Goal: Task Accomplishment & Management: Complete application form

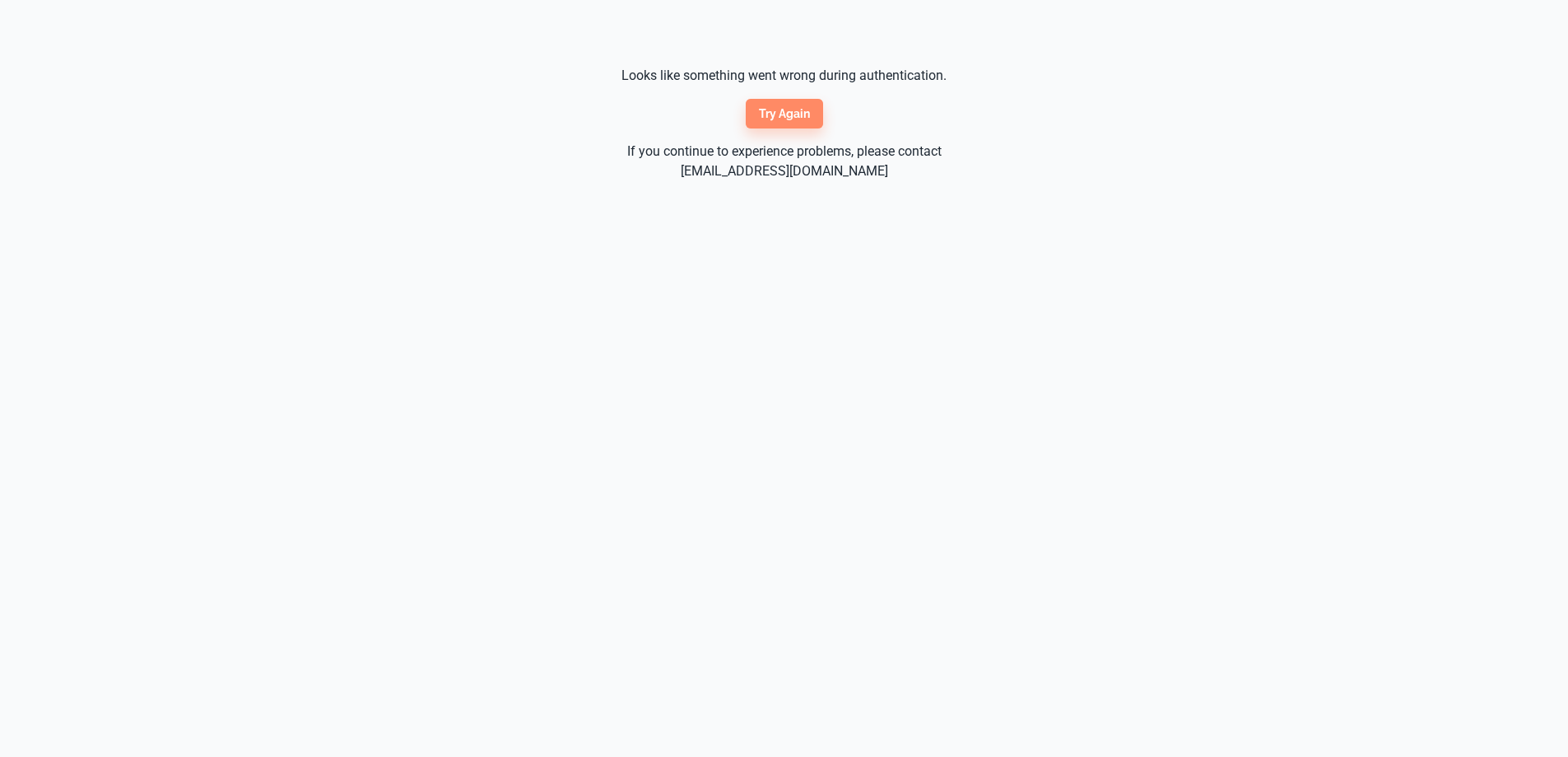
click at [788, 114] on button "Try again" at bounding box center [785, 114] width 78 height 30
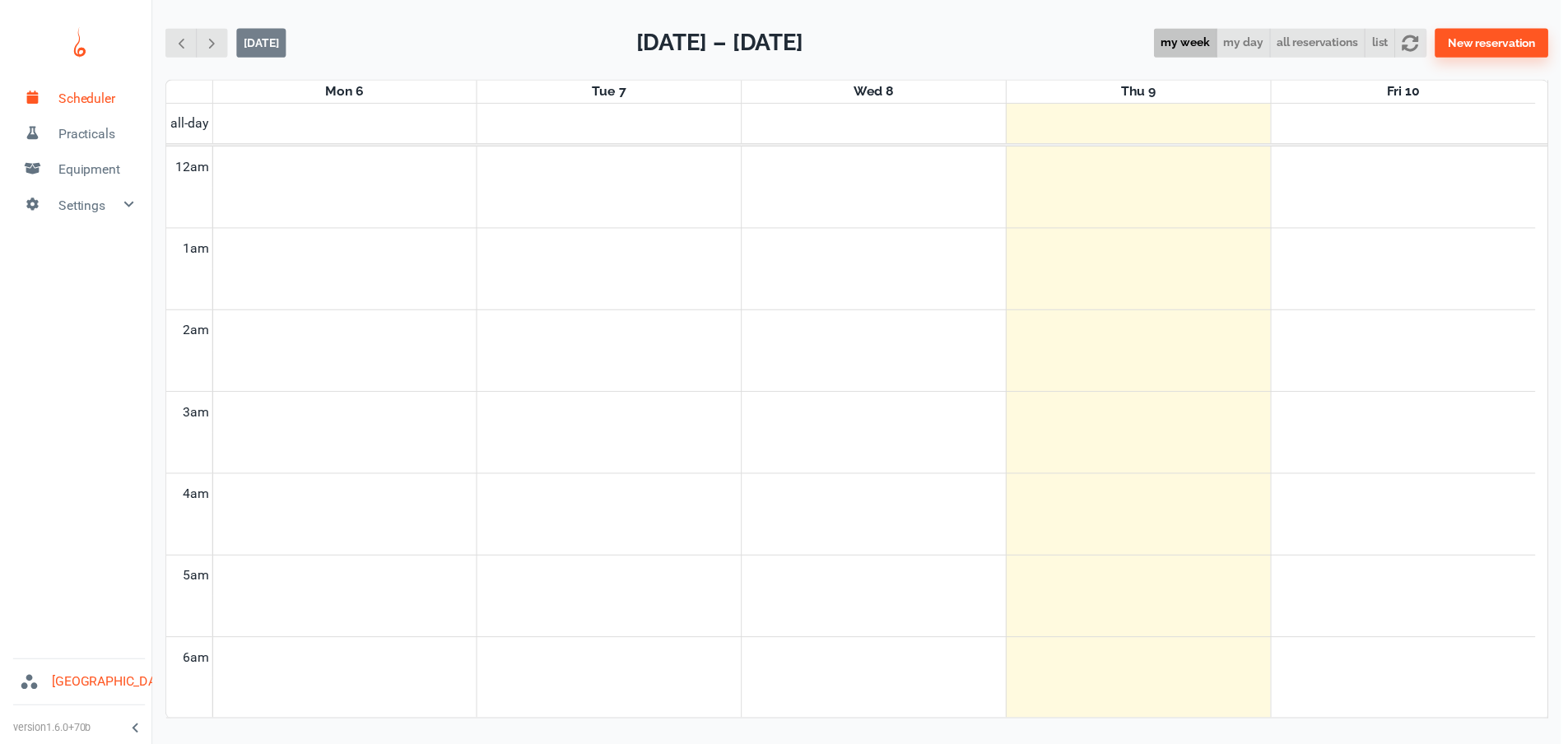
scroll to position [665, 0]
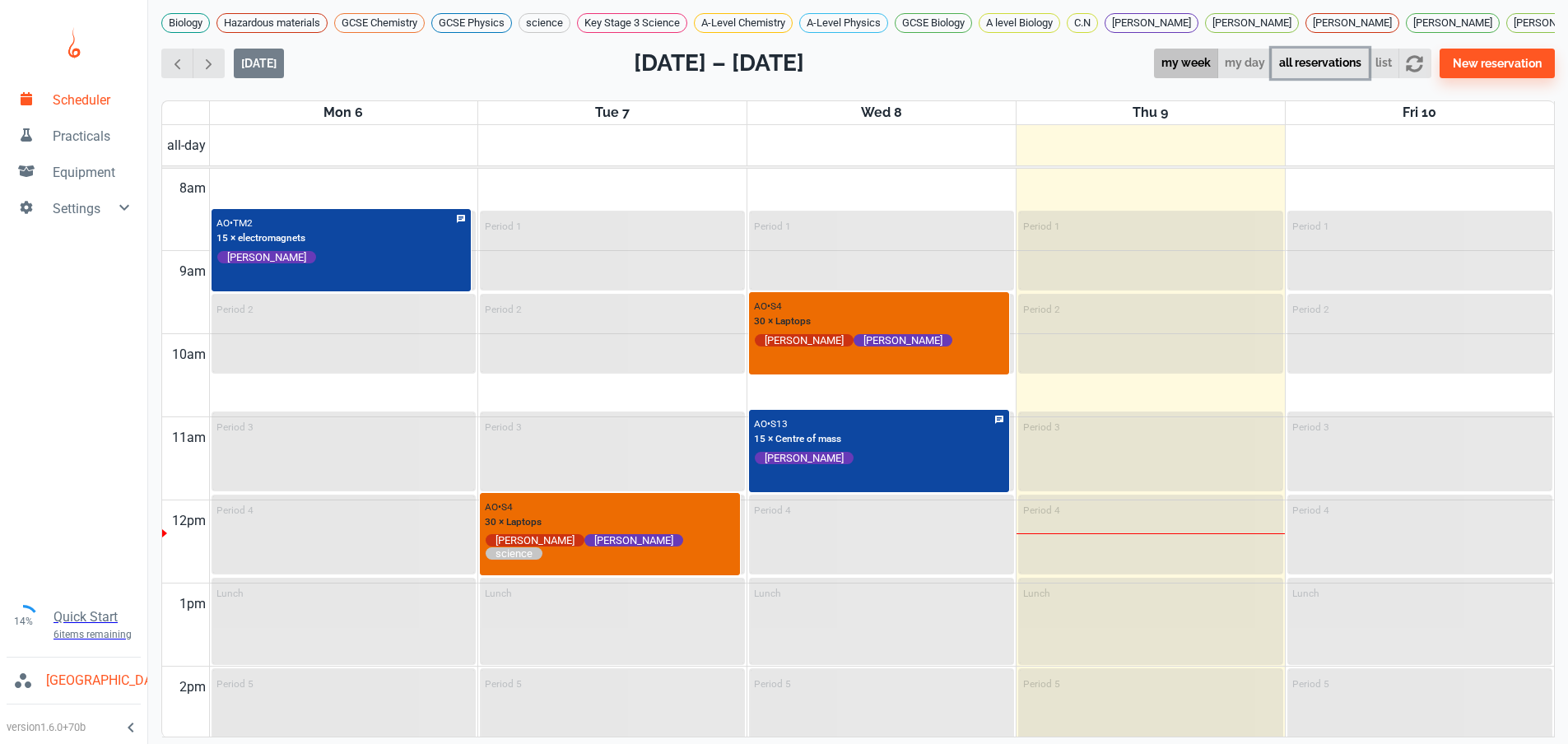
click at [1317, 79] on button "all reservations" at bounding box center [1321, 64] width 97 height 30
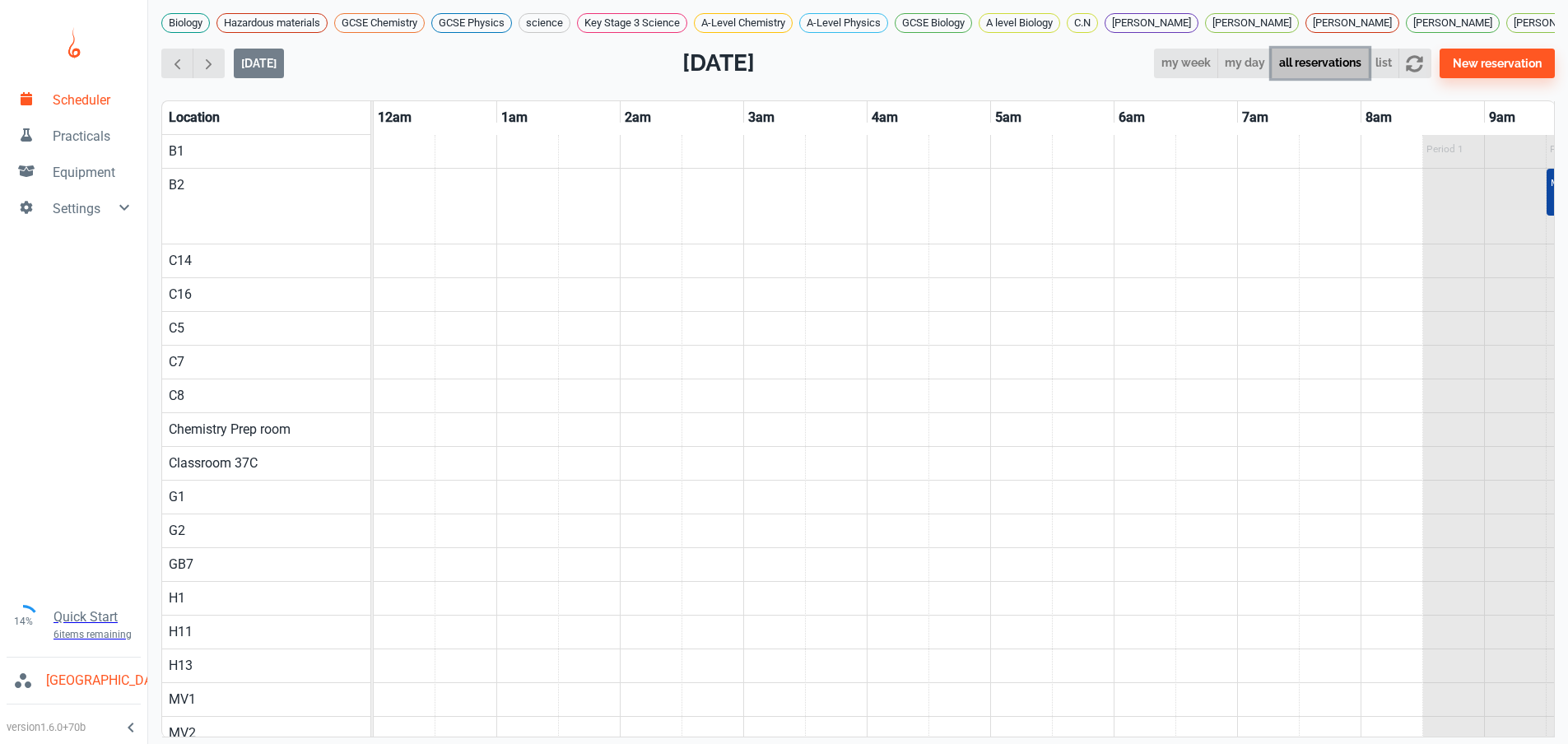
scroll to position [0, 988]
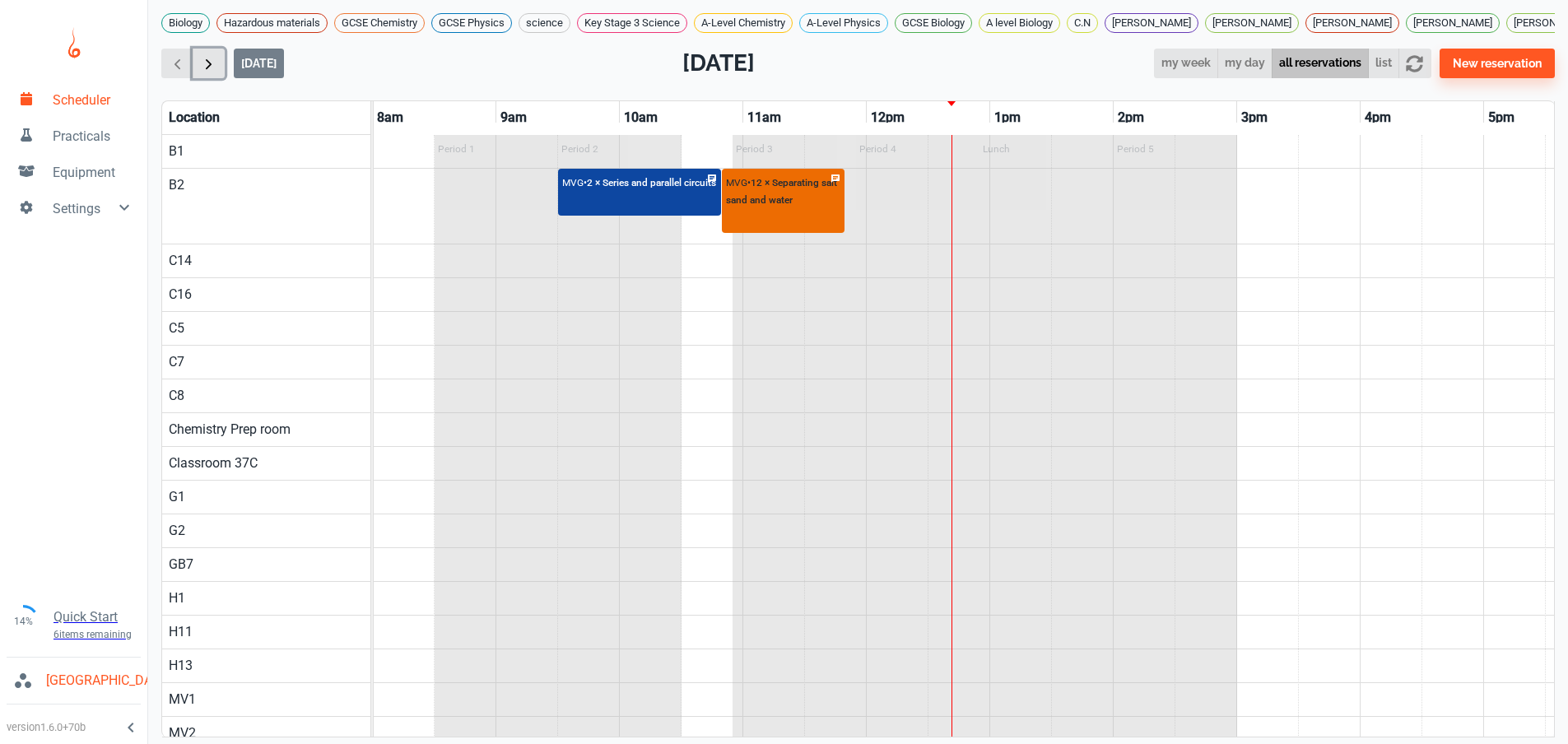
click at [204, 72] on span "button" at bounding box center [209, 64] width 18 height 18
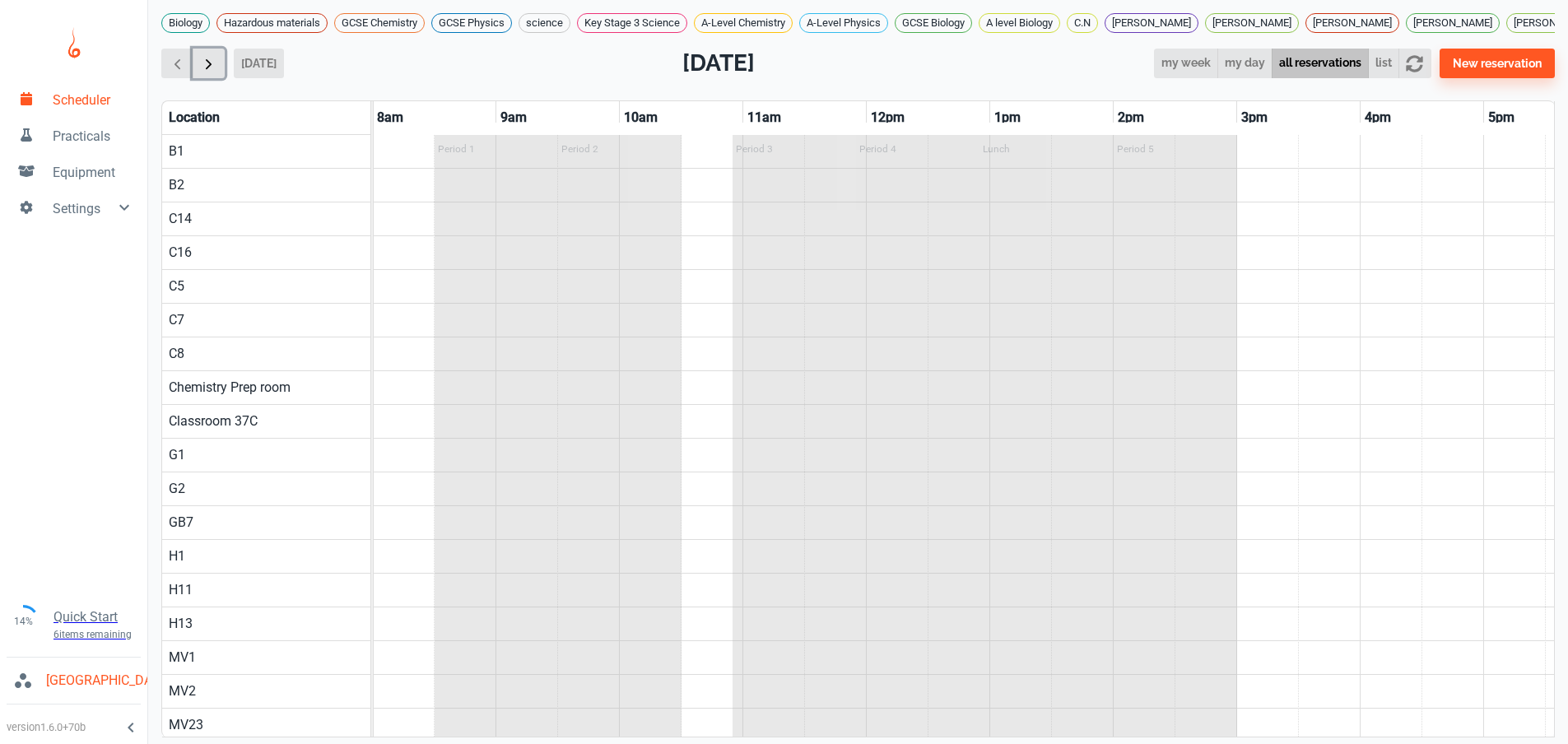
click at [204, 72] on span "button" at bounding box center [209, 64] width 18 height 18
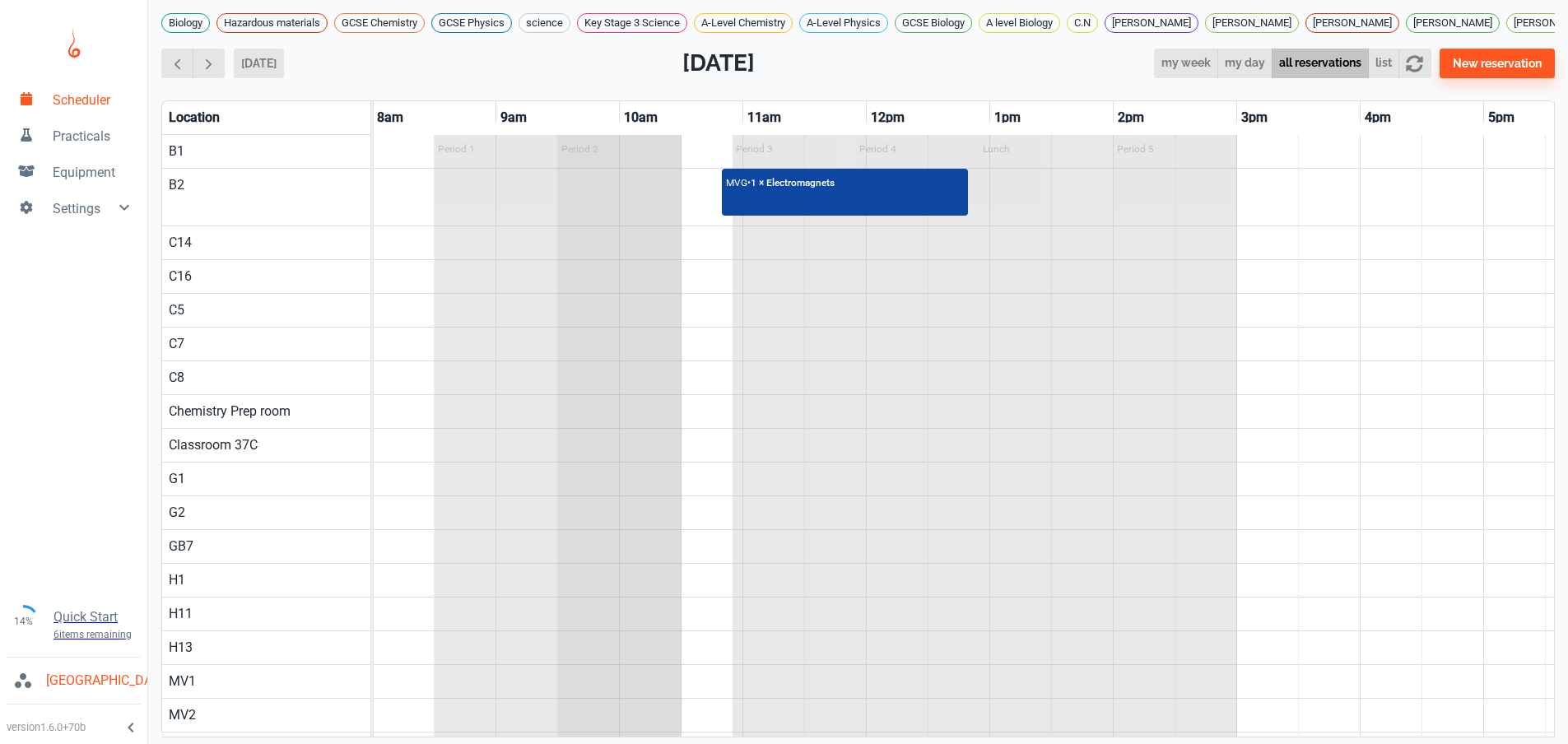
click at [620, 189] on div "Period 2" at bounding box center [620, 687] width 124 height 1103
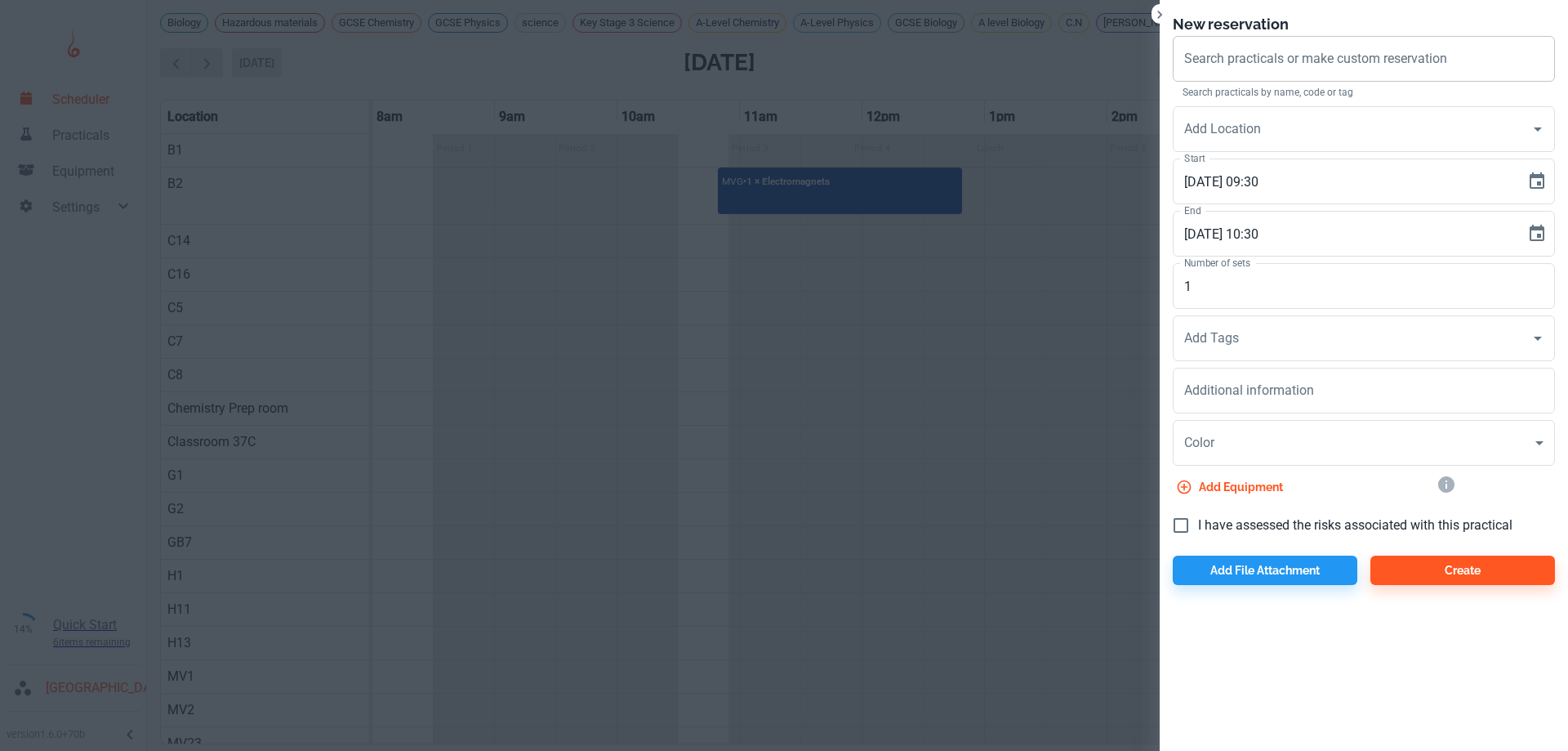
click at [1232, 58] on div "Search practicals or make custom reservation Search practicals or make custom r…" at bounding box center [1364, 59] width 382 height 46
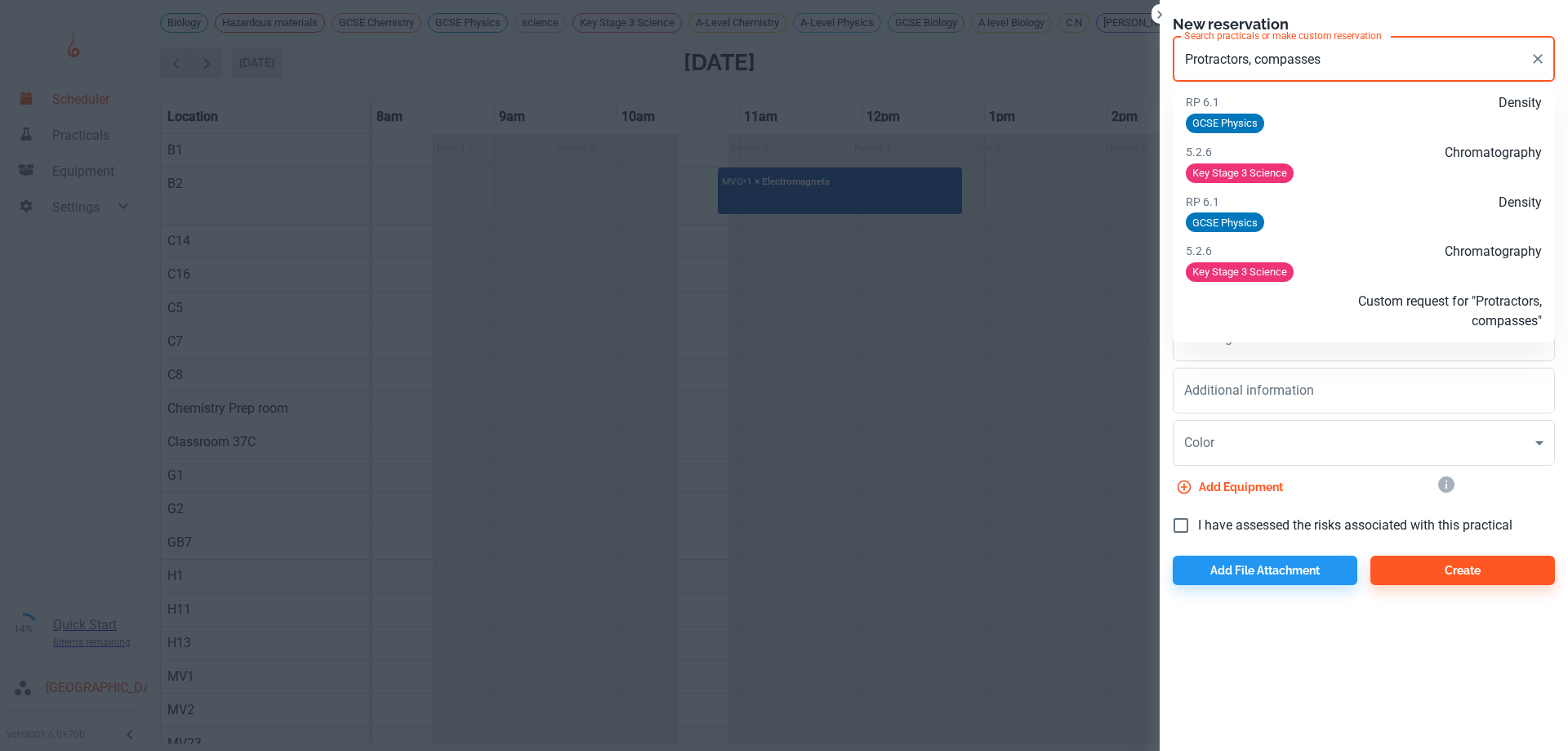
click at [1450, 314] on p "Custom request for "Protractors, compasses"" at bounding box center [1422, 311] width 238 height 39
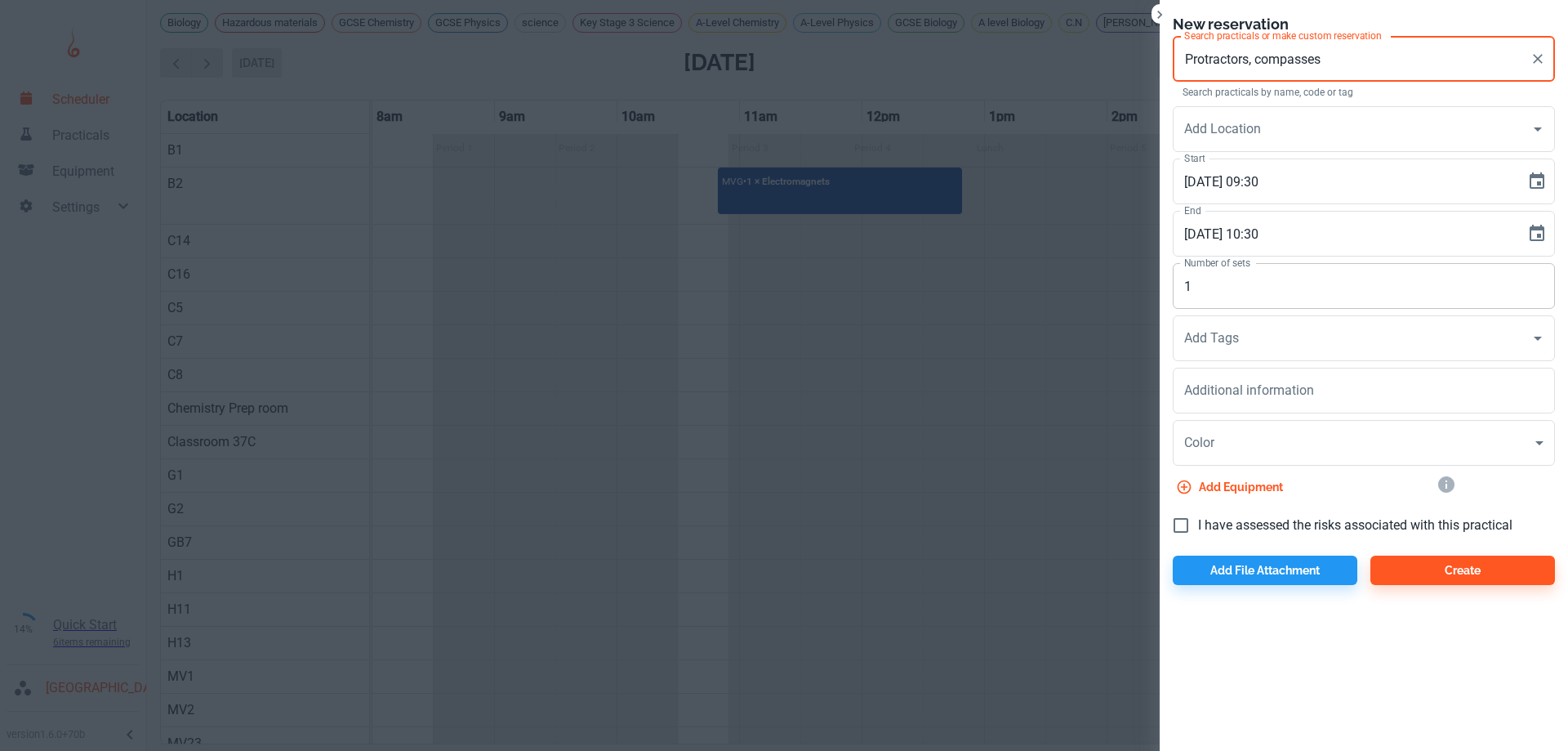
type input "Protractors, compasses"
click at [1200, 289] on input "1" at bounding box center [1364, 286] width 382 height 46
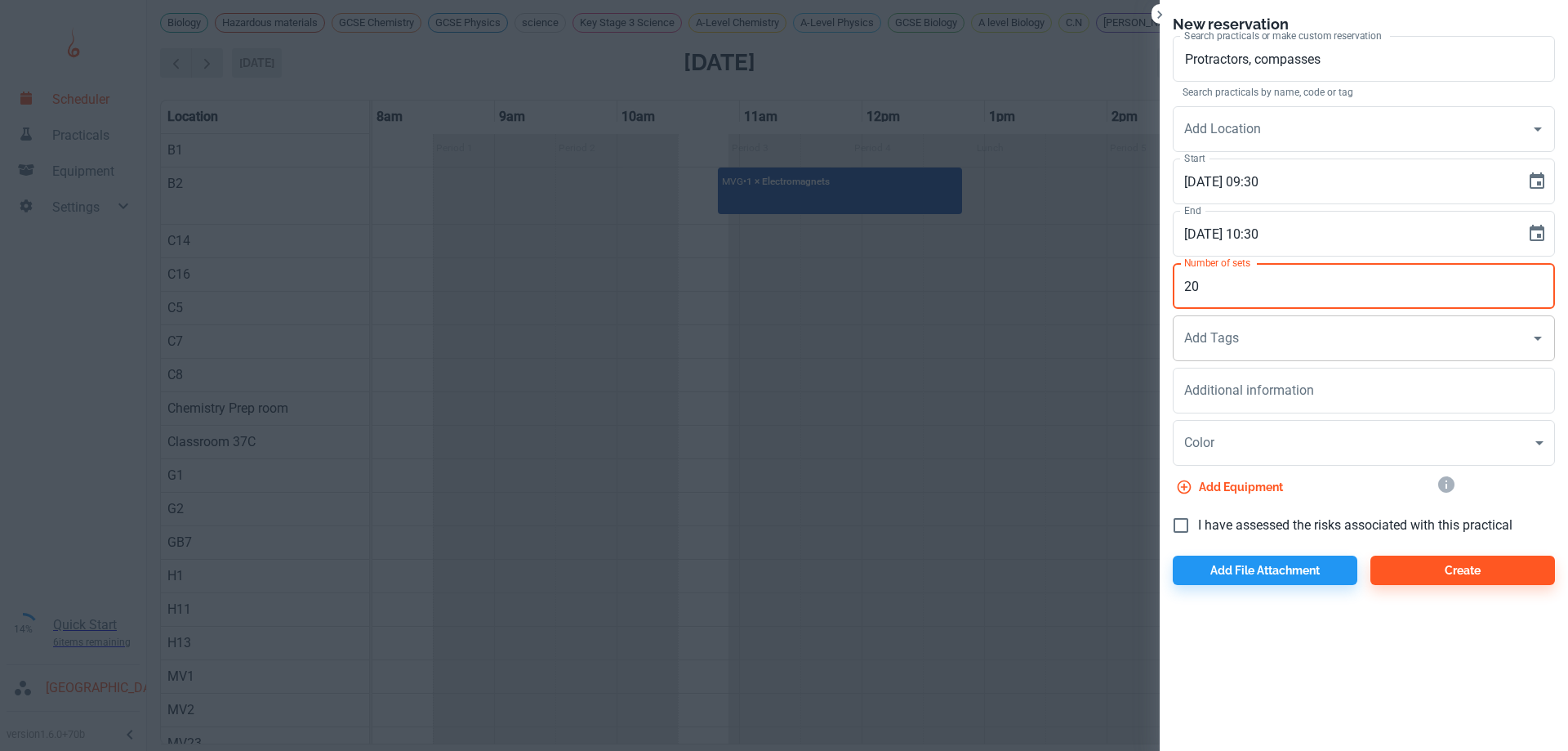
type input "20"
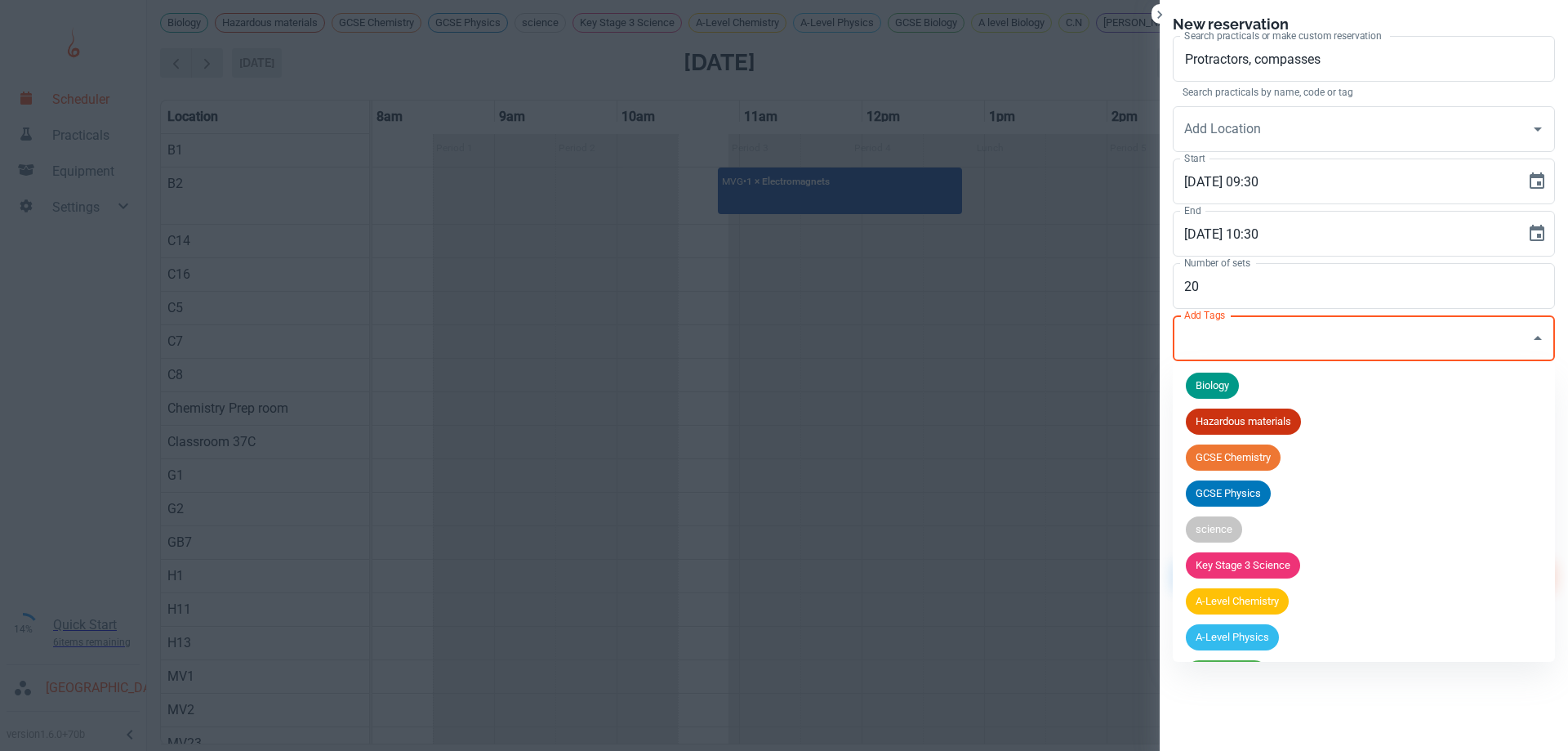
click at [1241, 341] on input "Add Tags" at bounding box center [1351, 338] width 343 height 31
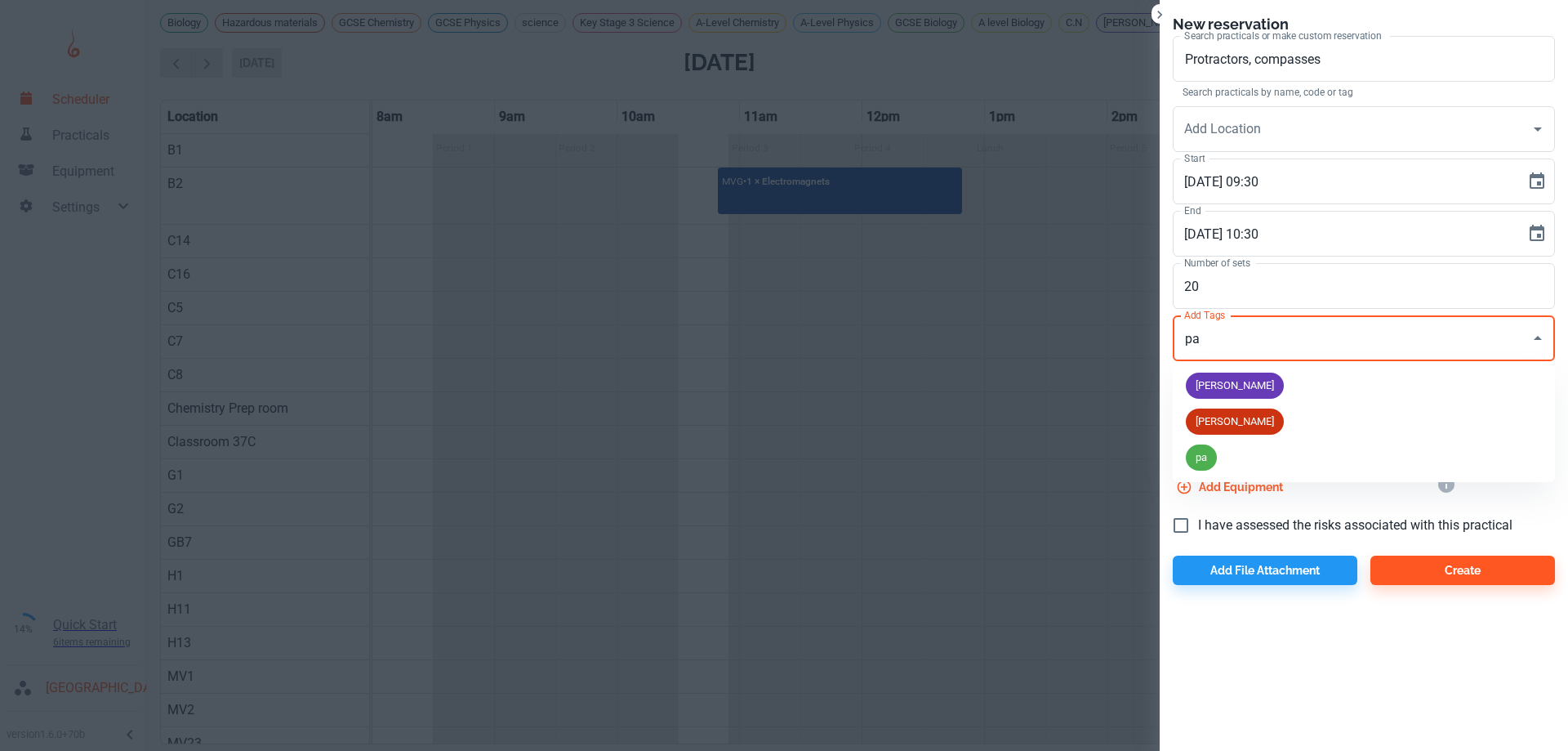
type input "pau"
click at [1210, 382] on span "Paul" at bounding box center [1235, 385] width 98 height 17
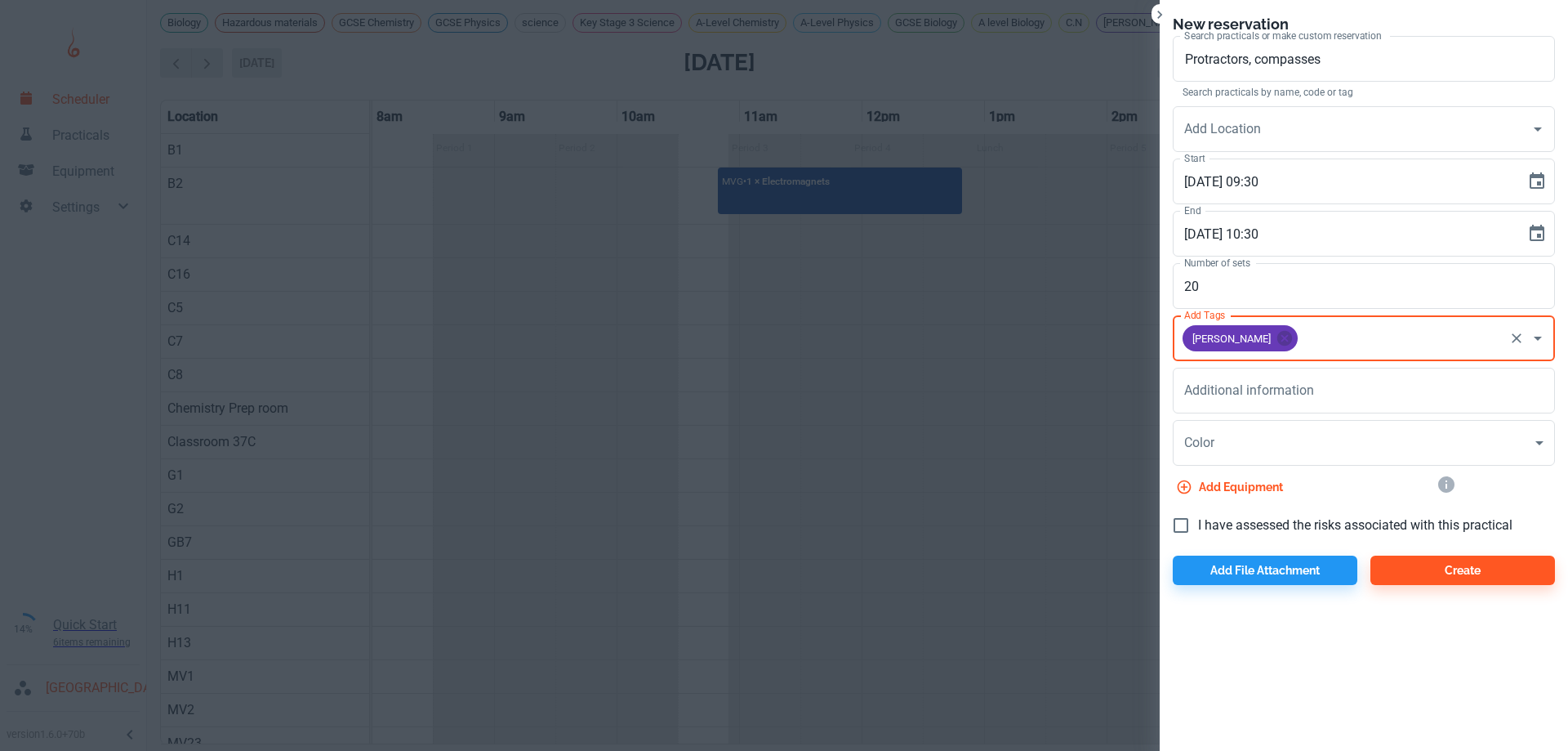
click at [1184, 526] on input "I have assessed the risks associated with this practical" at bounding box center [1180, 525] width 34 height 34
checkbox input "true"
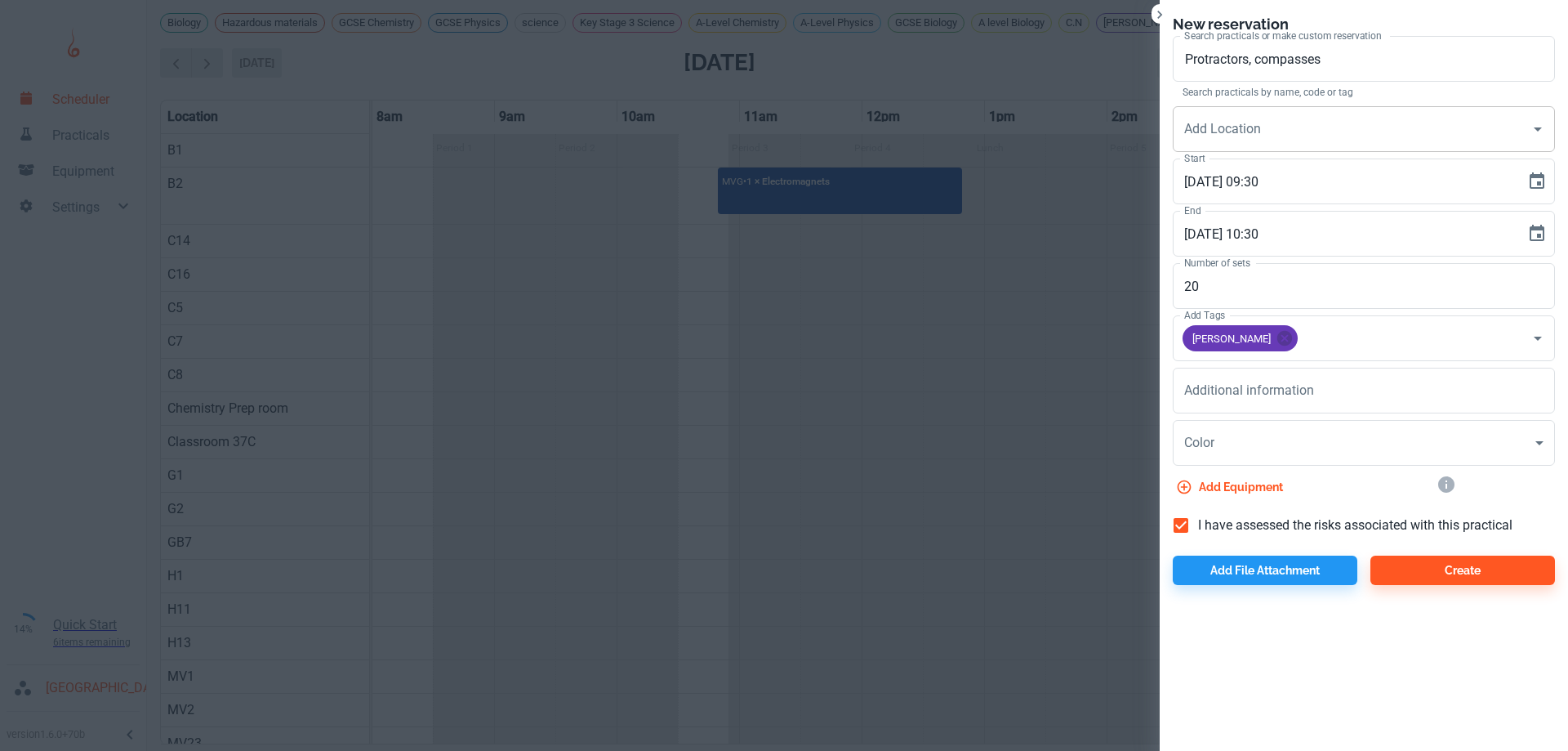
click at [1275, 134] on input "Add Location" at bounding box center [1351, 128] width 343 height 31
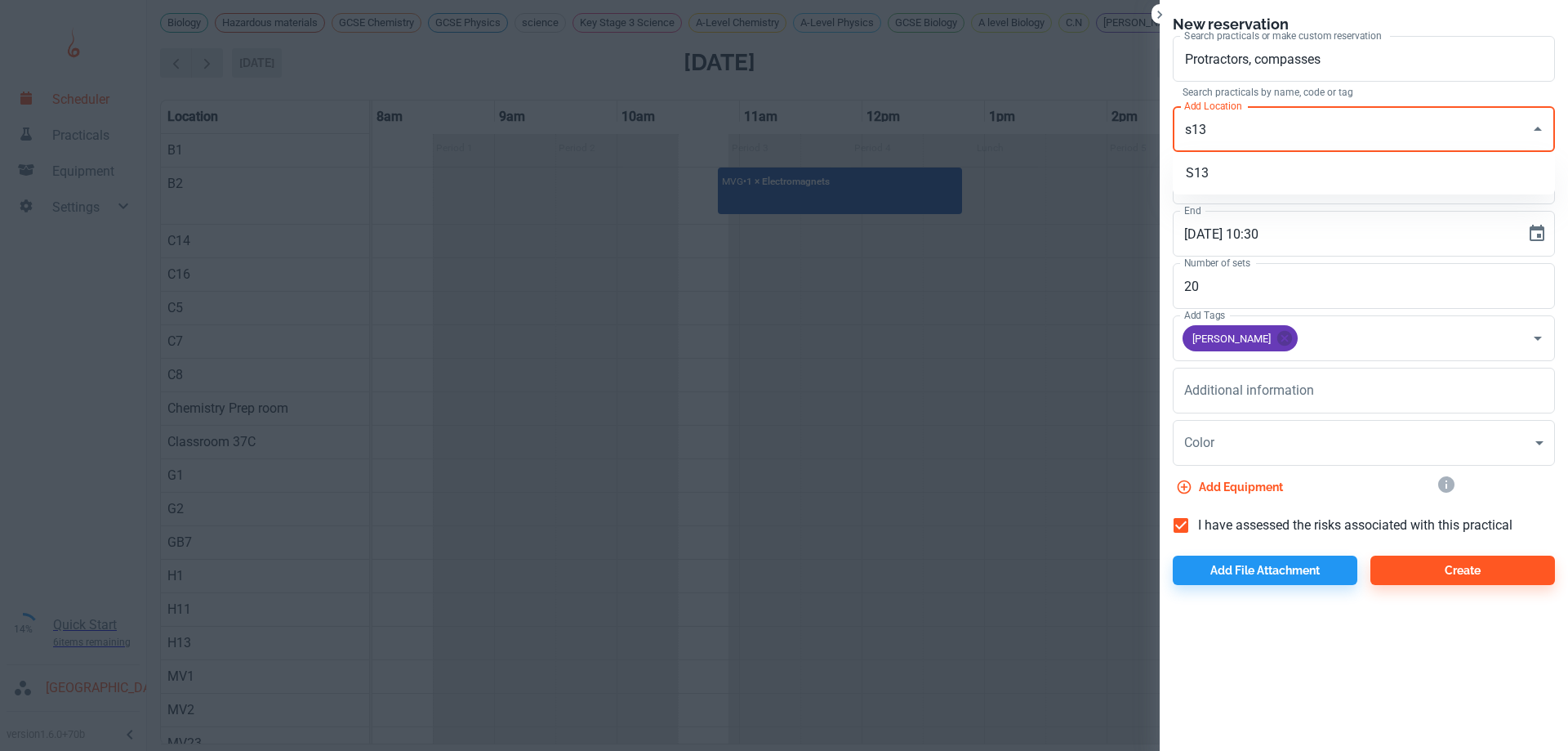
click at [1214, 170] on li "S13" at bounding box center [1364, 174] width 382 height 30
type input "S13"
click at [1486, 574] on button "Create" at bounding box center [1463, 570] width 184 height 30
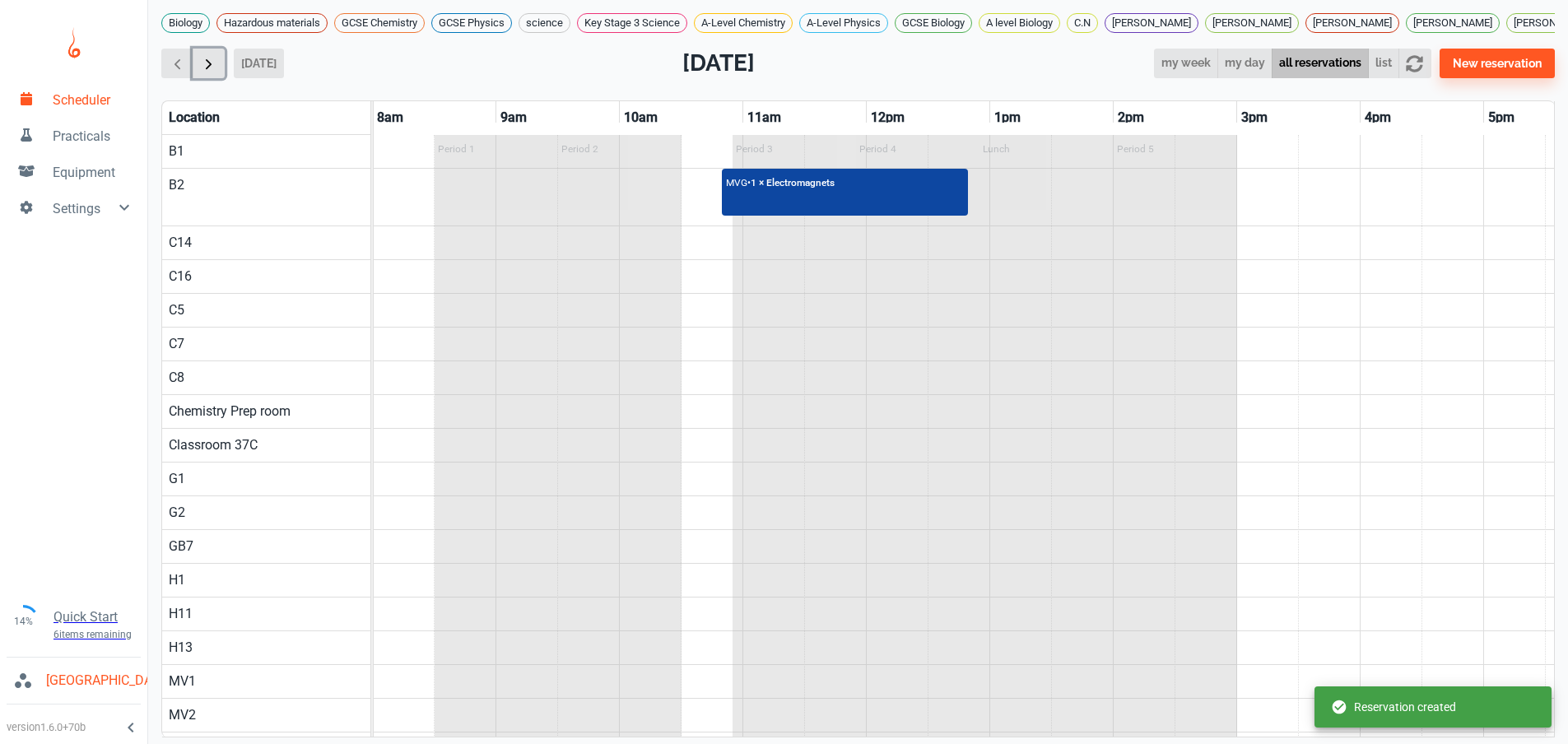
click at [210, 72] on span "button" at bounding box center [209, 64] width 18 height 18
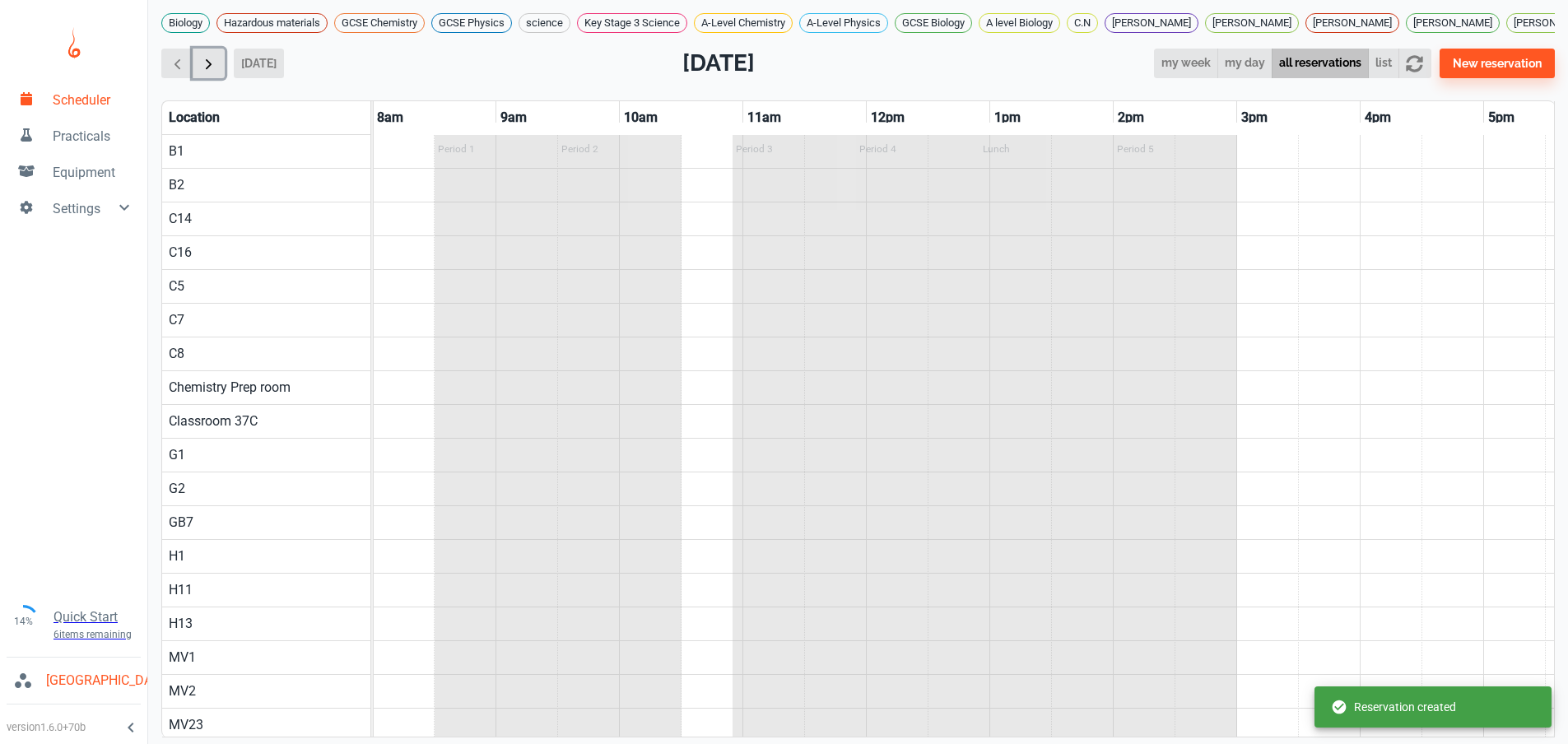
click at [210, 72] on span "button" at bounding box center [209, 64] width 18 height 18
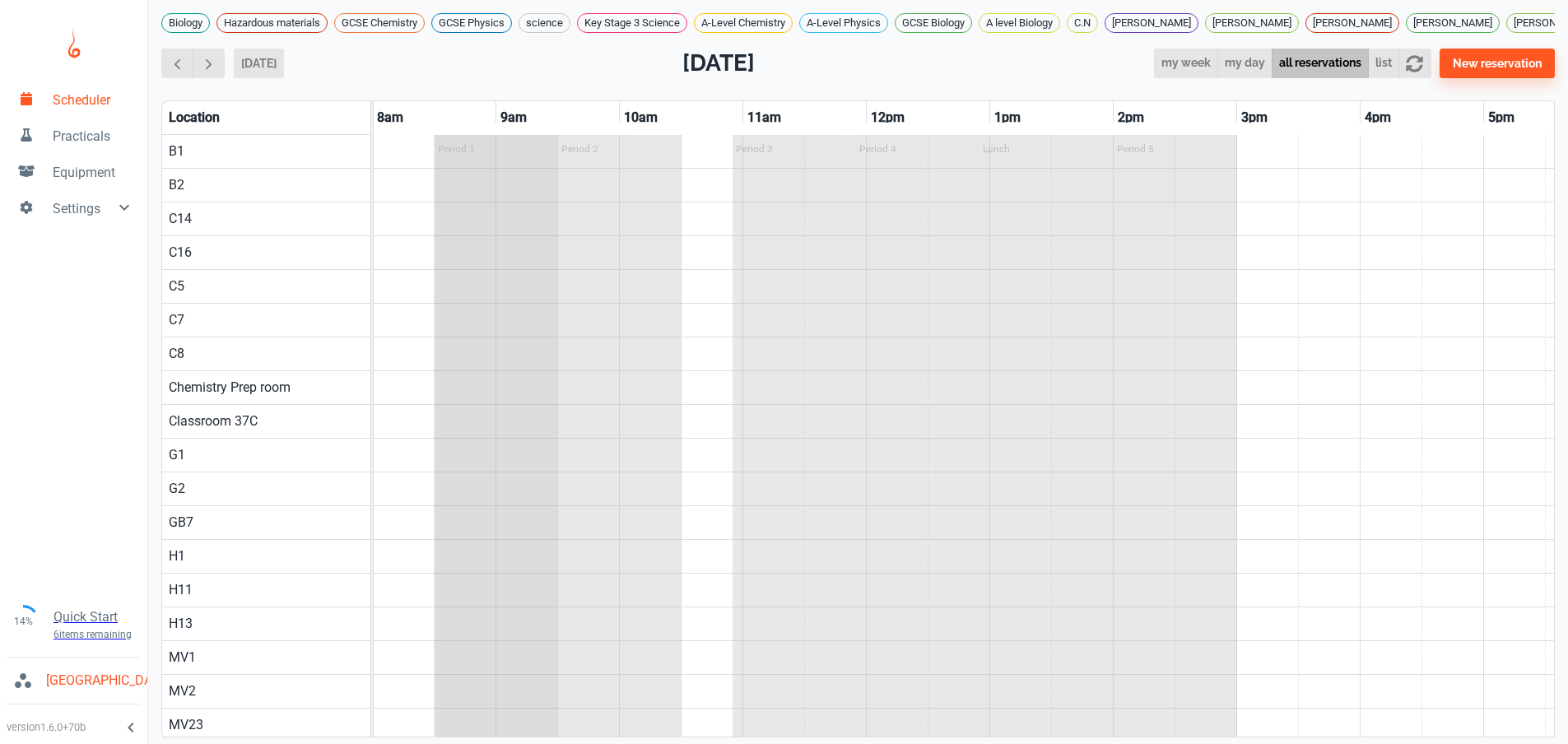
click at [494, 235] on div "Period 1" at bounding box center [497, 725] width 124 height 1180
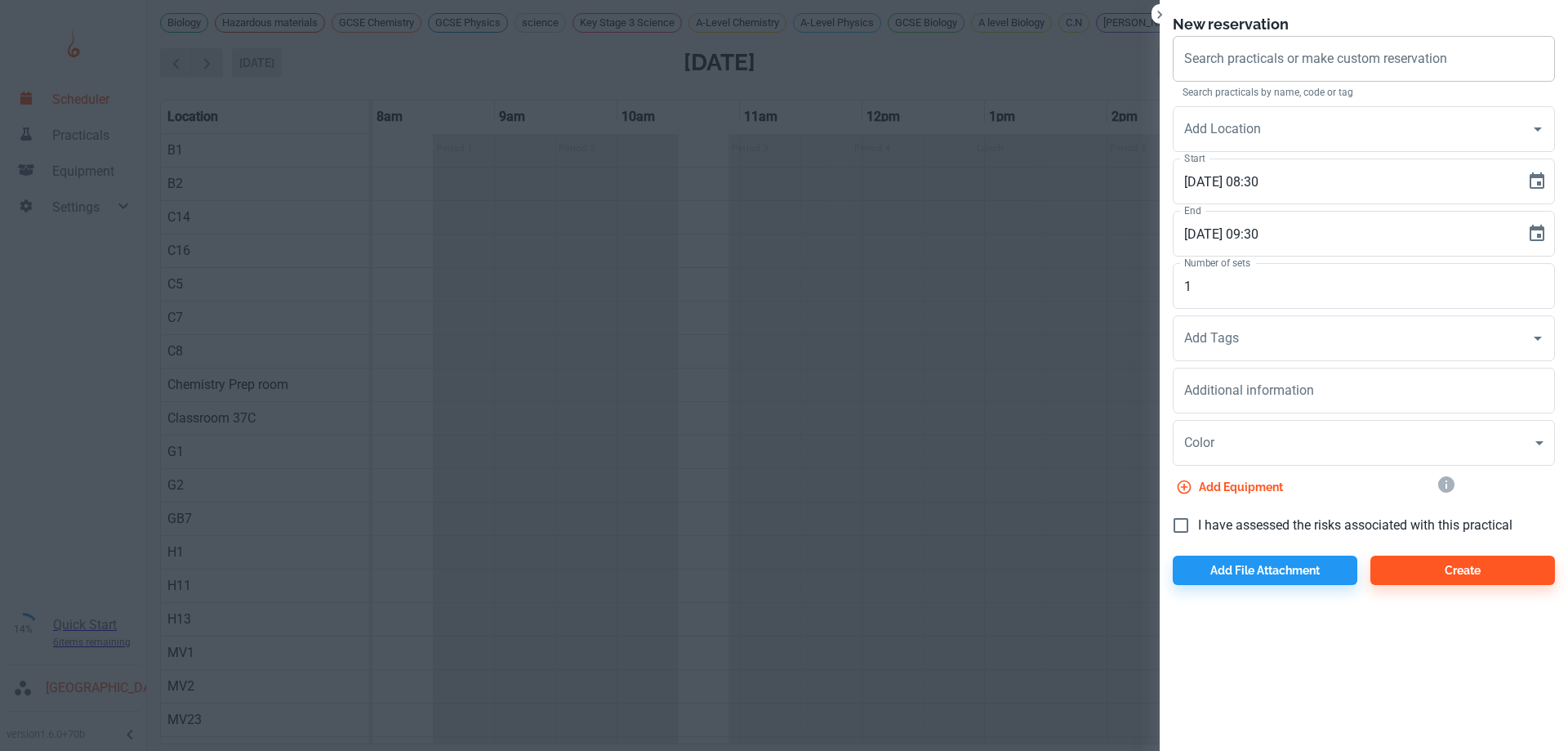
click at [1296, 61] on div "Search practicals or make custom reservation Search practicals or make custom r…" at bounding box center [1364, 59] width 382 height 46
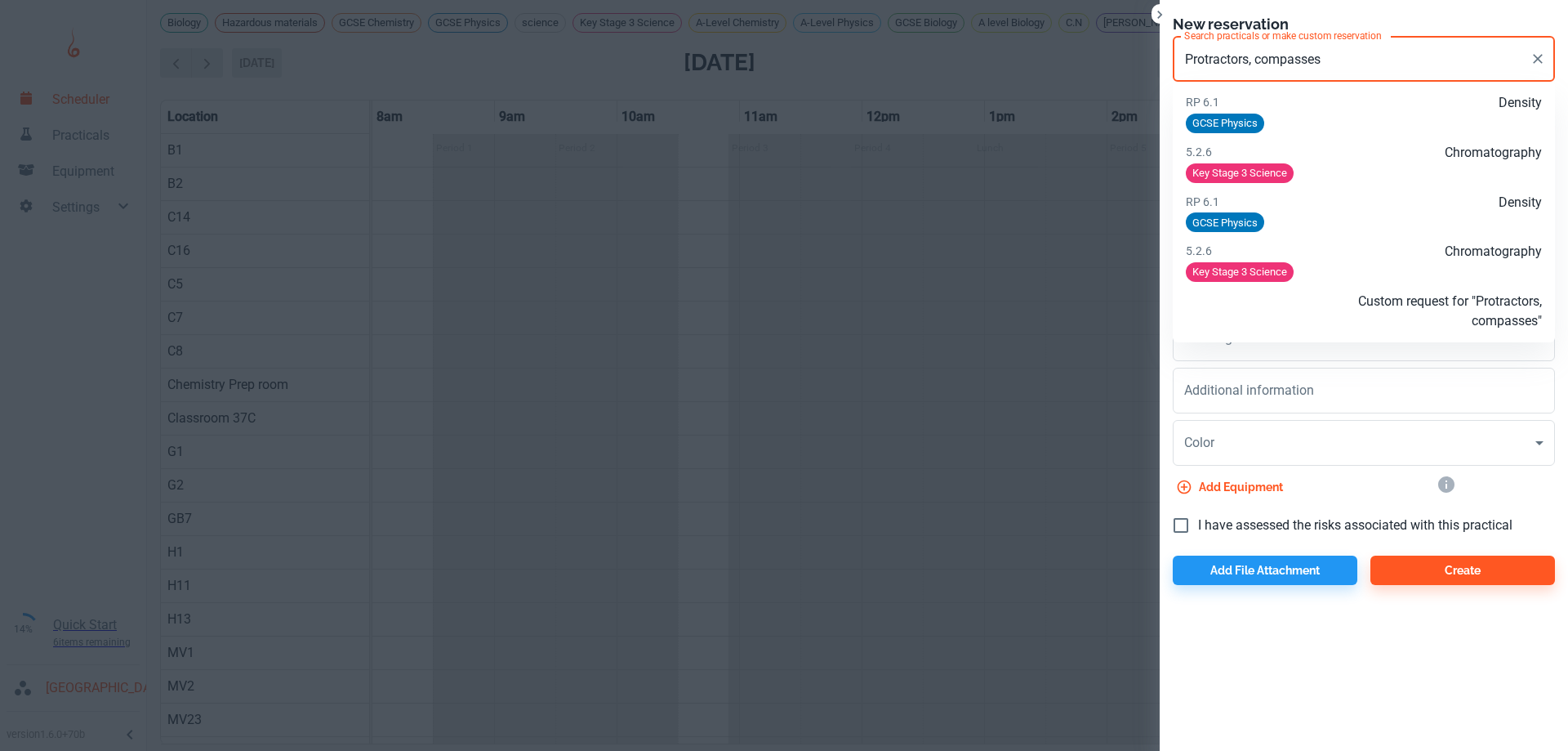
click at [1511, 301] on p "Custom request for "Protractors, compasses"" at bounding box center [1422, 311] width 238 height 39
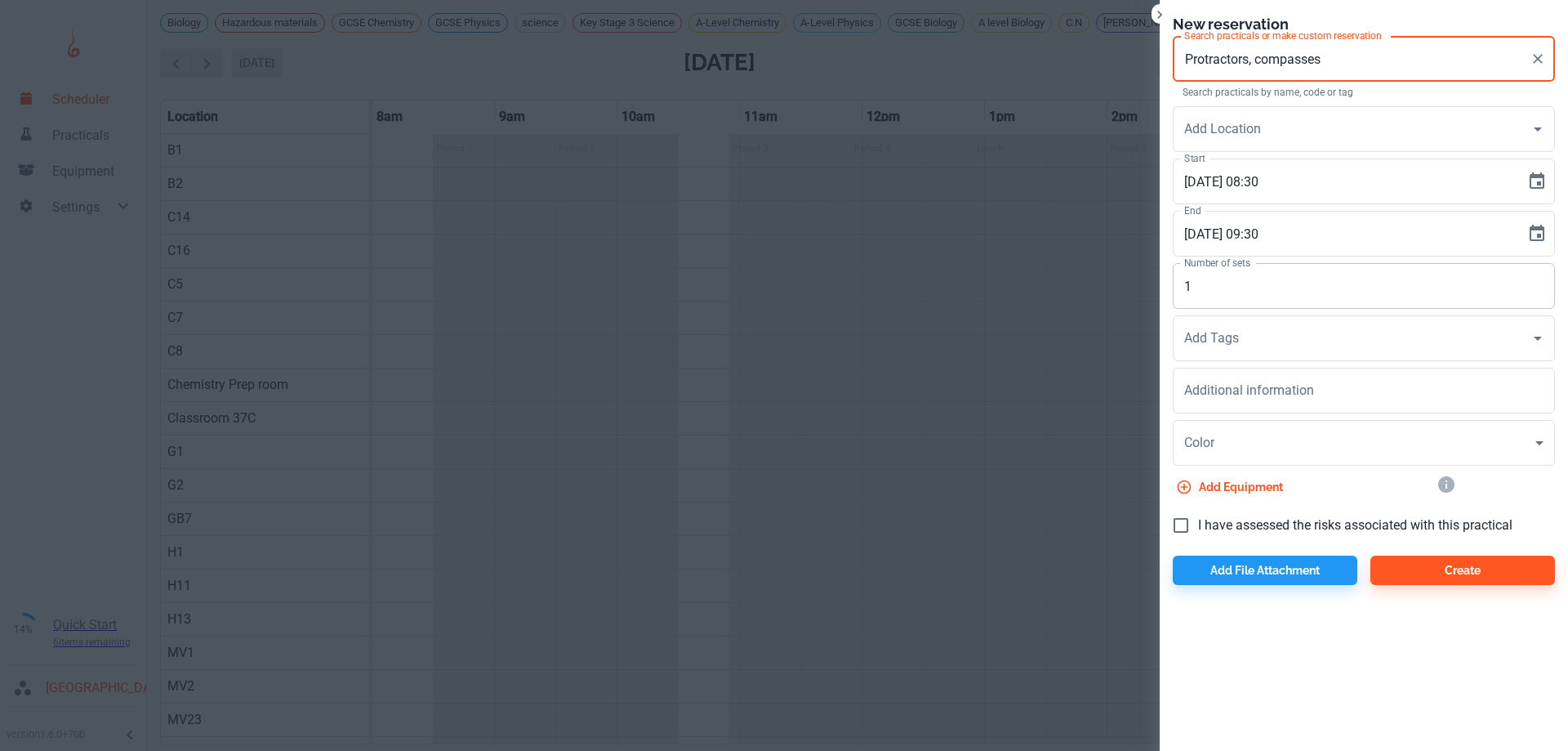
type input "Protractors, compasses"
click at [1315, 304] on input "1" at bounding box center [1364, 286] width 382 height 46
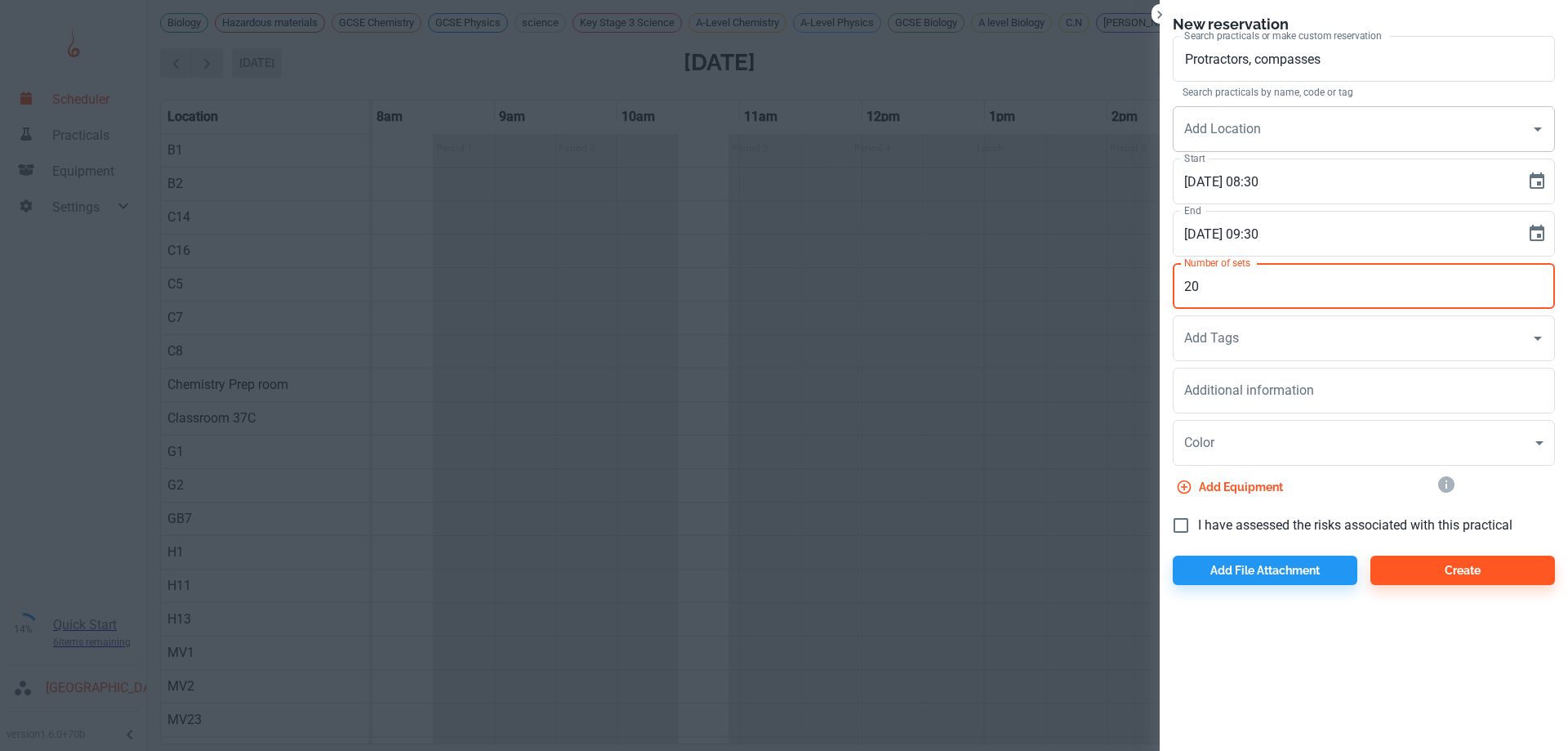
type input "20"
click at [1310, 125] on input "Add Location" at bounding box center [1351, 128] width 343 height 31
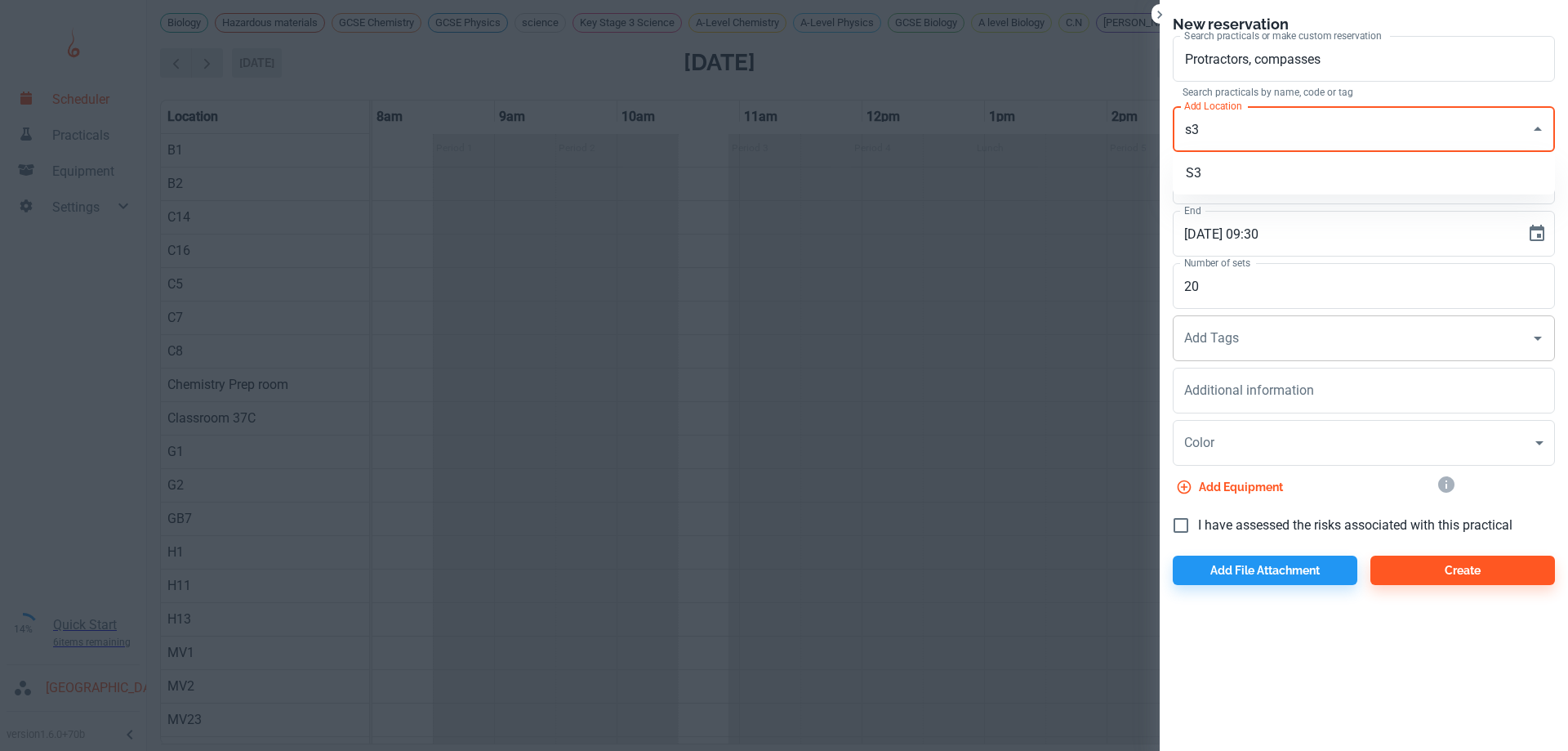
type input "s3"
click at [1261, 352] on input "Add Tags" at bounding box center [1351, 338] width 343 height 31
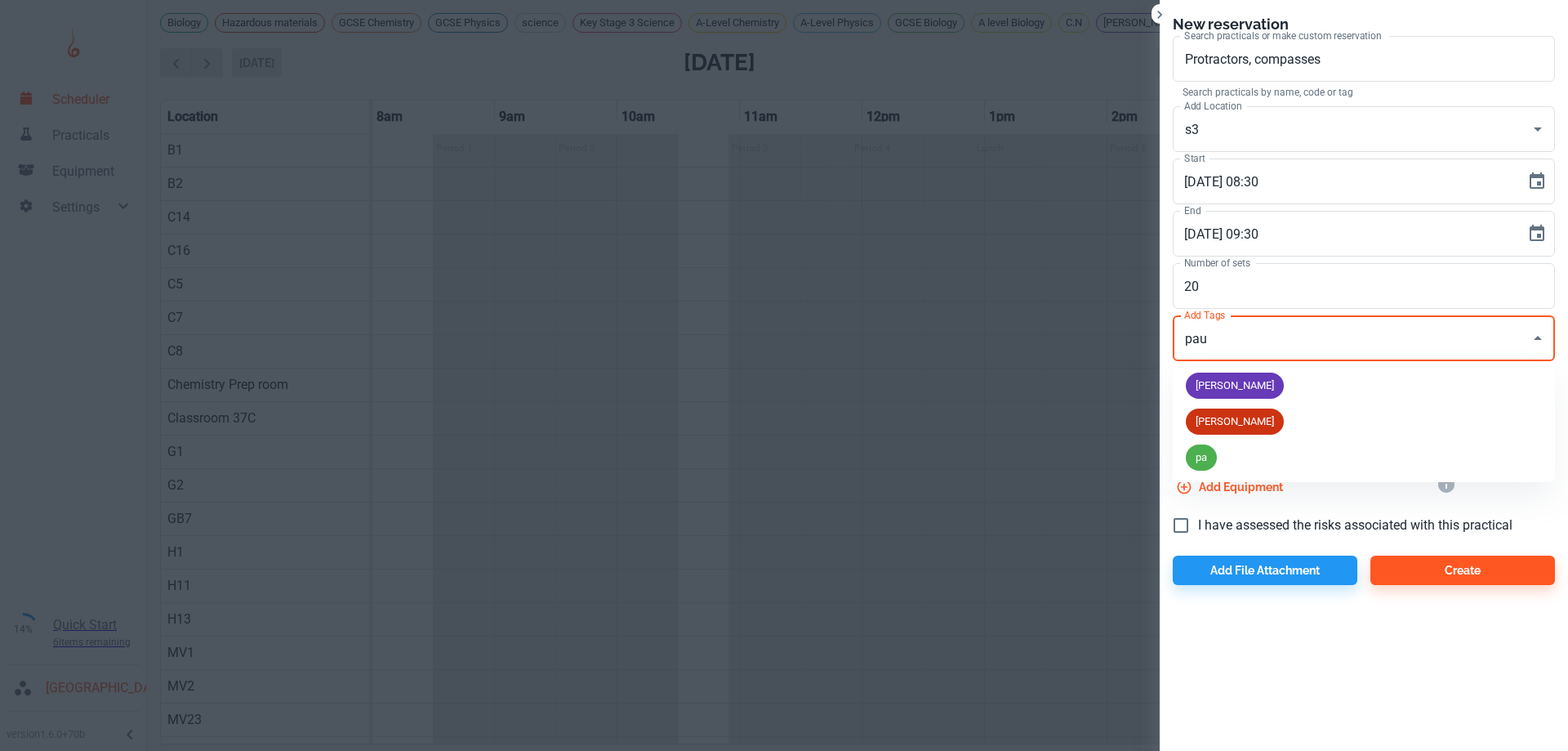
type input "paul"
click at [1205, 383] on span "Paul" at bounding box center [1235, 385] width 98 height 17
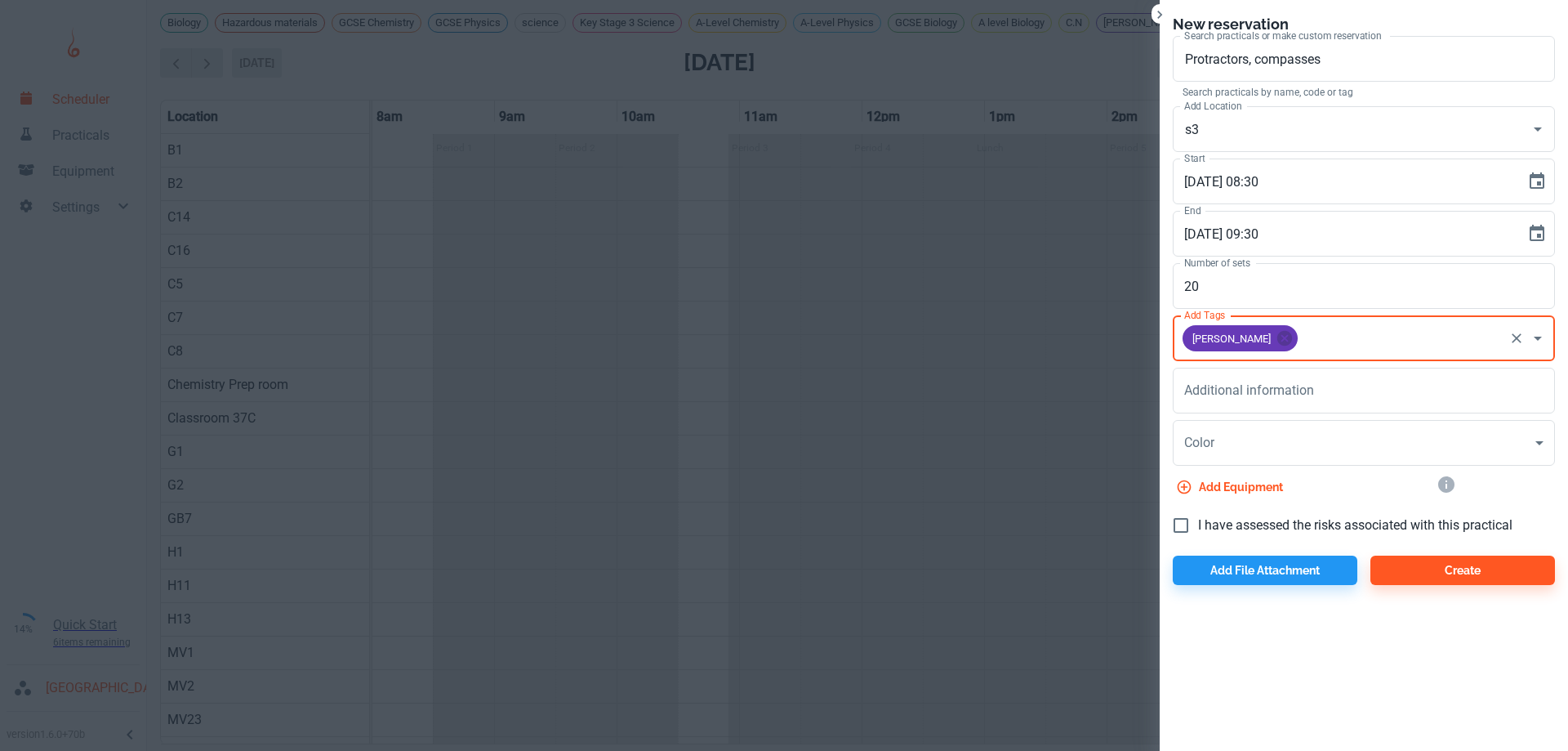
click at [1187, 524] on input "I have assessed the risks associated with this practical" at bounding box center [1180, 525] width 34 height 34
checkbox input "true"
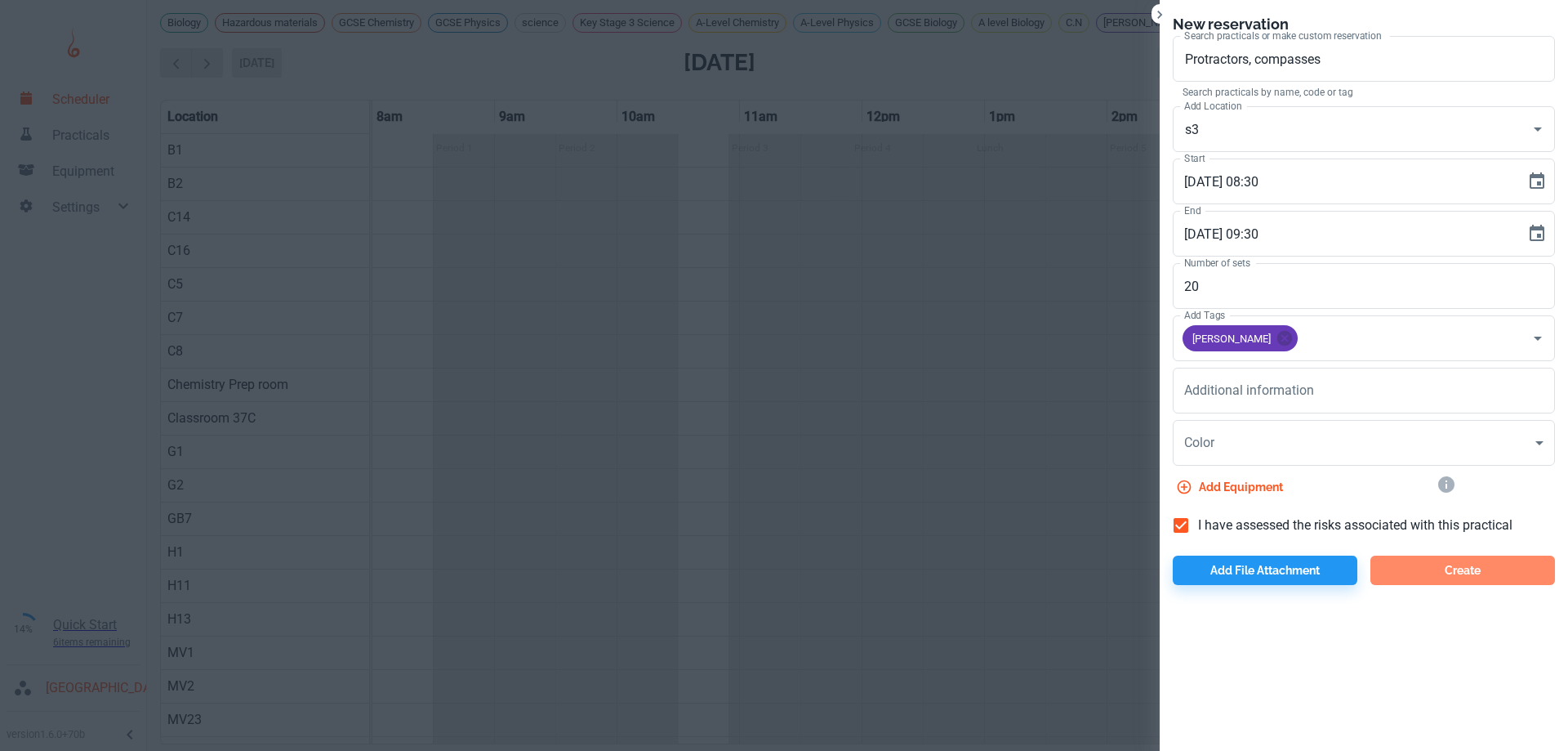
click at [1501, 575] on button "Create" at bounding box center [1463, 570] width 184 height 30
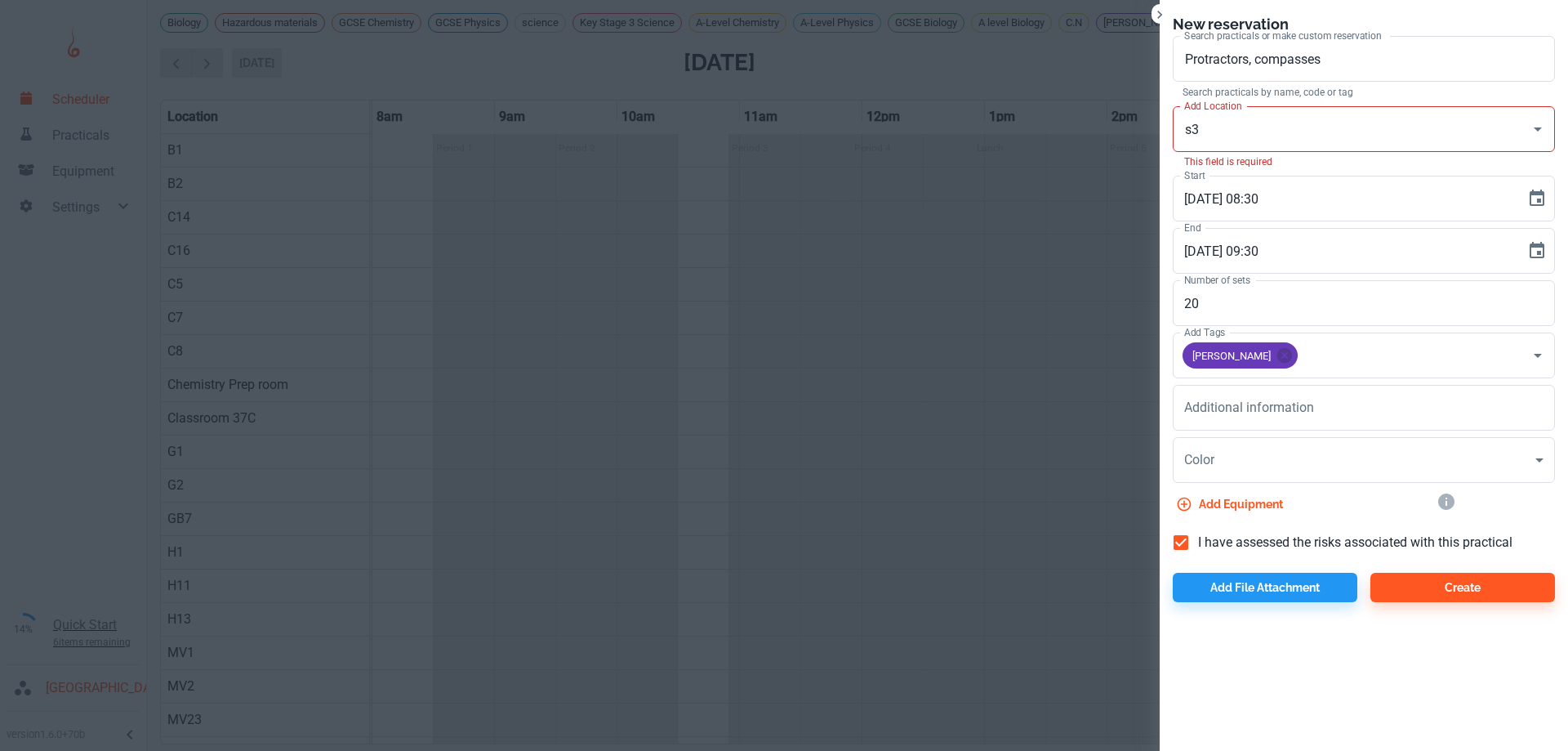
click at [1229, 139] on input "s3" at bounding box center [1351, 128] width 343 height 31
click at [1189, 172] on li "S3" at bounding box center [1364, 174] width 382 height 30
type input "S3"
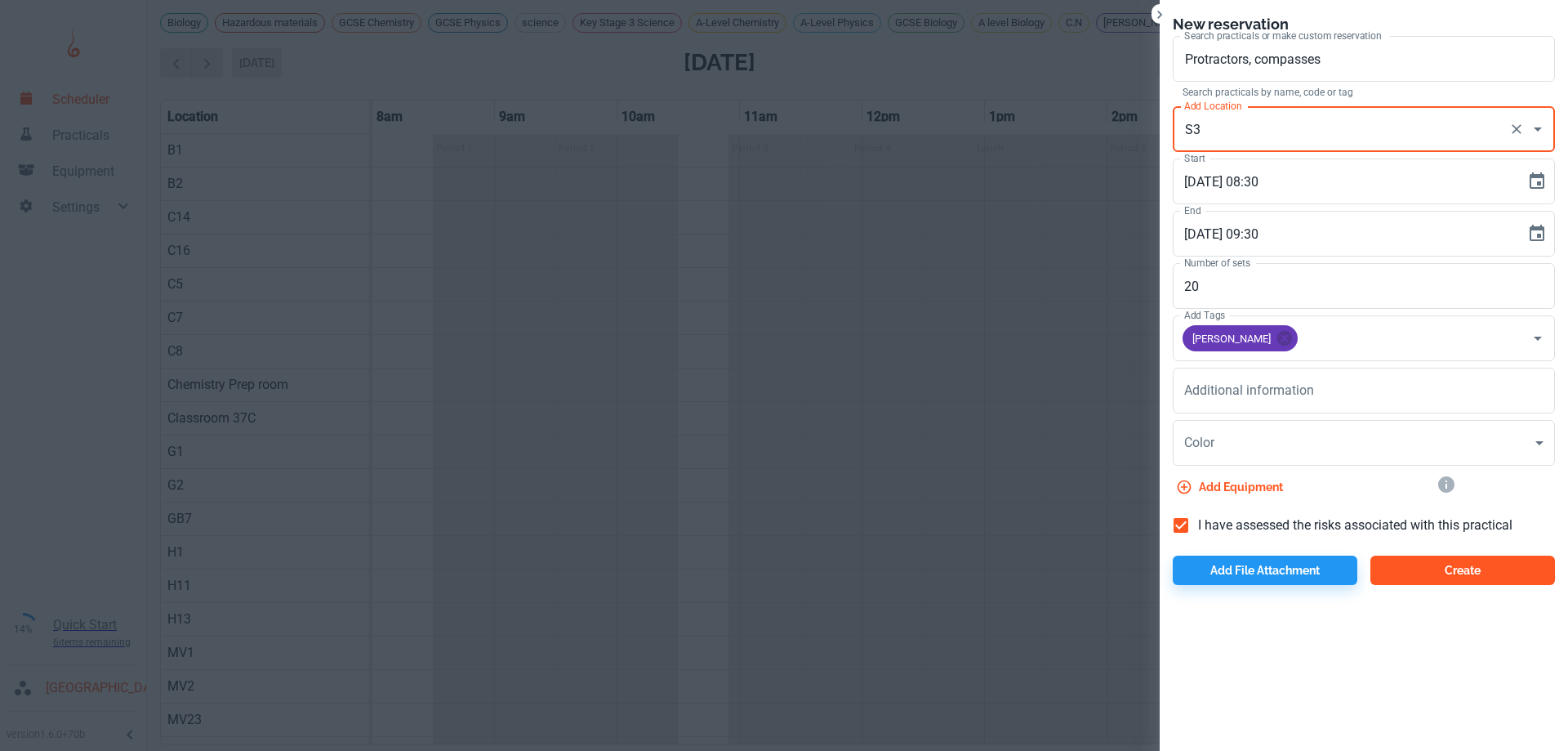
click at [1439, 569] on button "Create" at bounding box center [1463, 570] width 184 height 30
